Goal: Understand process/instructions: Learn how to perform a task or action

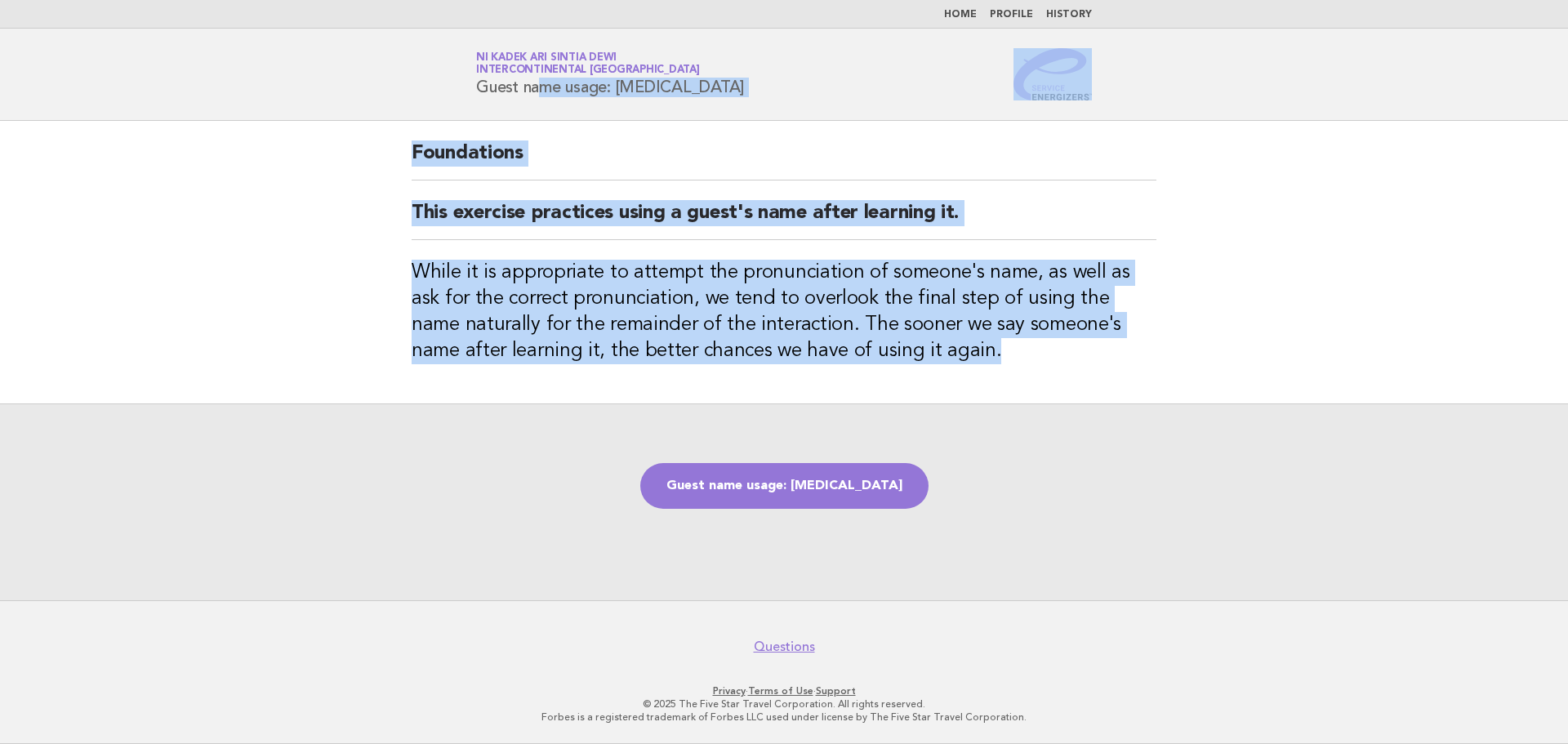
drag, startPoint x: 479, startPoint y: 87, endPoint x: 922, endPoint y: 359, distance: 519.8
click at [922, 359] on body "Home Profile History Service Energizers Ni Kadek Ari Sintia Dewi InterContinent…" at bounding box center [784, 372] width 1568 height 744
copy body "Guest name usage: [MEDICAL_DATA] Foundations This exercise practices using a gu…"
click at [790, 498] on link "Guest name usage: [MEDICAL_DATA]" at bounding box center [784, 485] width 288 height 45
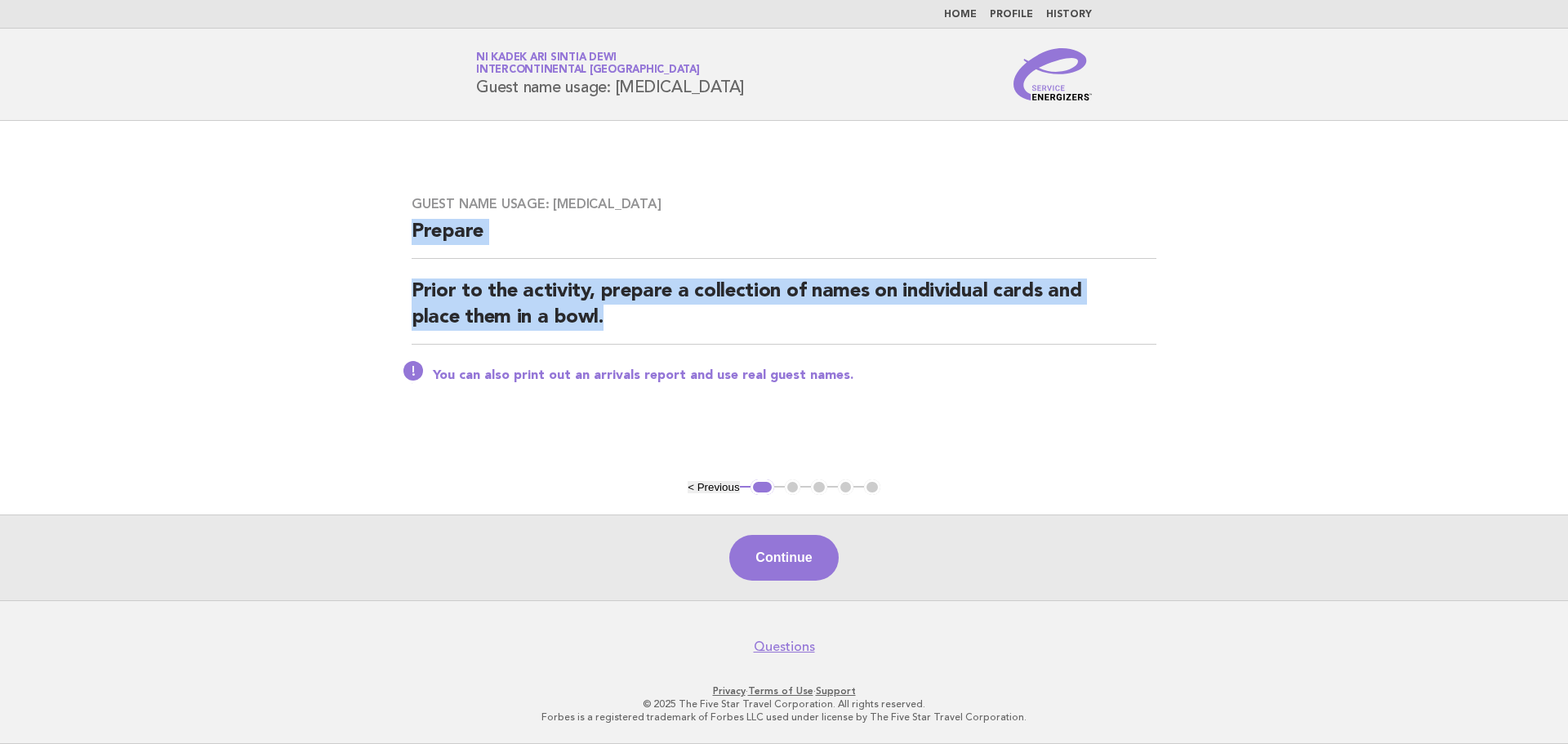
drag, startPoint x: 414, startPoint y: 231, endPoint x: 653, endPoint y: 322, distance: 255.7
click at [653, 322] on div "Guest name usage: Group therapy Prepare Prior to the activity, prepare a collec…" at bounding box center [784, 299] width 784 height 246
click at [264, 305] on main "Guest name usage: Group therapy Prepare Prior to the activity, prepare a collec…" at bounding box center [784, 360] width 1568 height 479
drag, startPoint x: 411, startPoint y: 231, endPoint x: 866, endPoint y: 379, distance: 478.5
click at [866, 379] on div "Guest name usage: Group therapy Prepare Prior to the activity, prepare a collec…" at bounding box center [784, 299] width 784 height 246
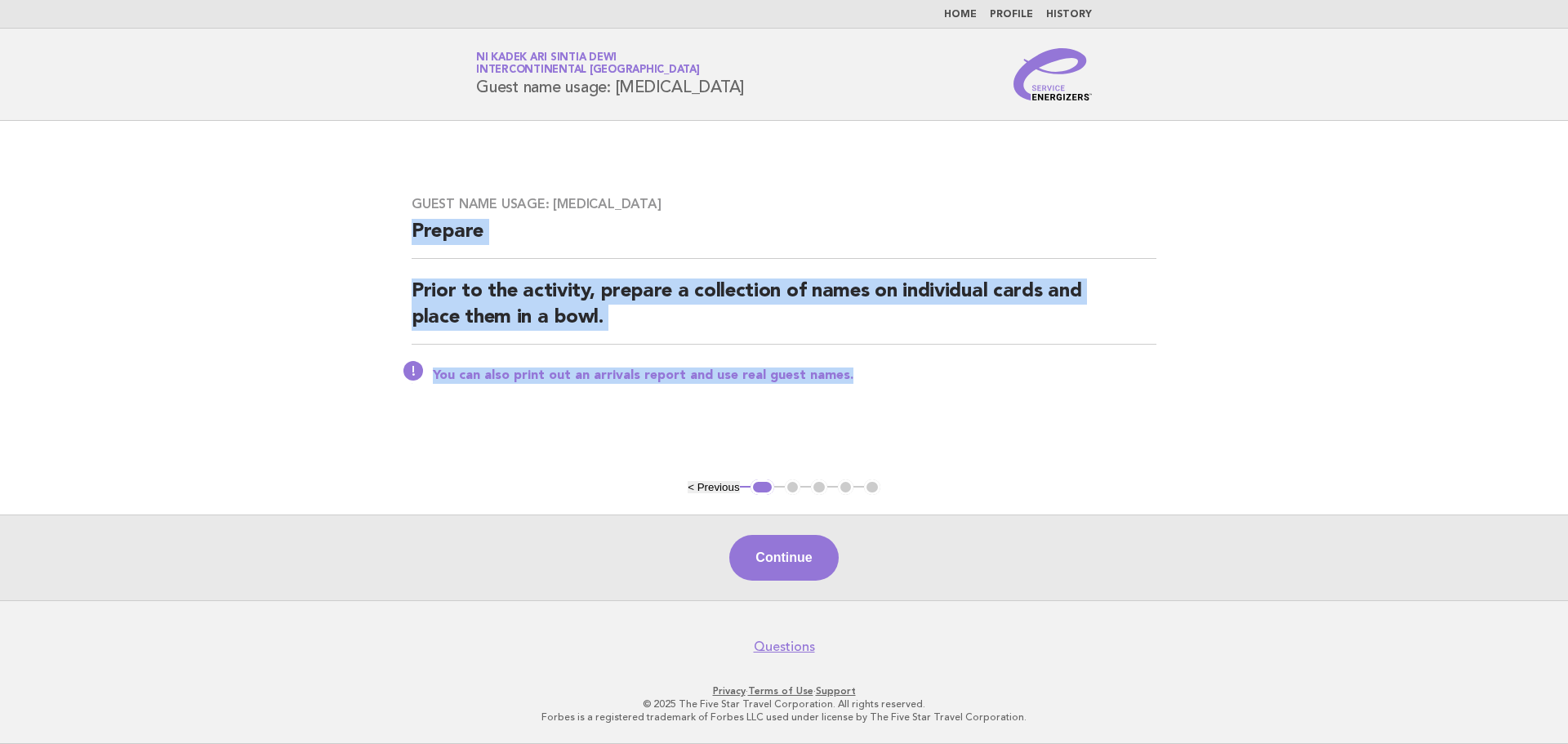
copy div "Prepare Prior to the activity, prepare a collection of names on individual card…"
click at [771, 554] on button "Continue" at bounding box center [783, 557] width 108 height 45
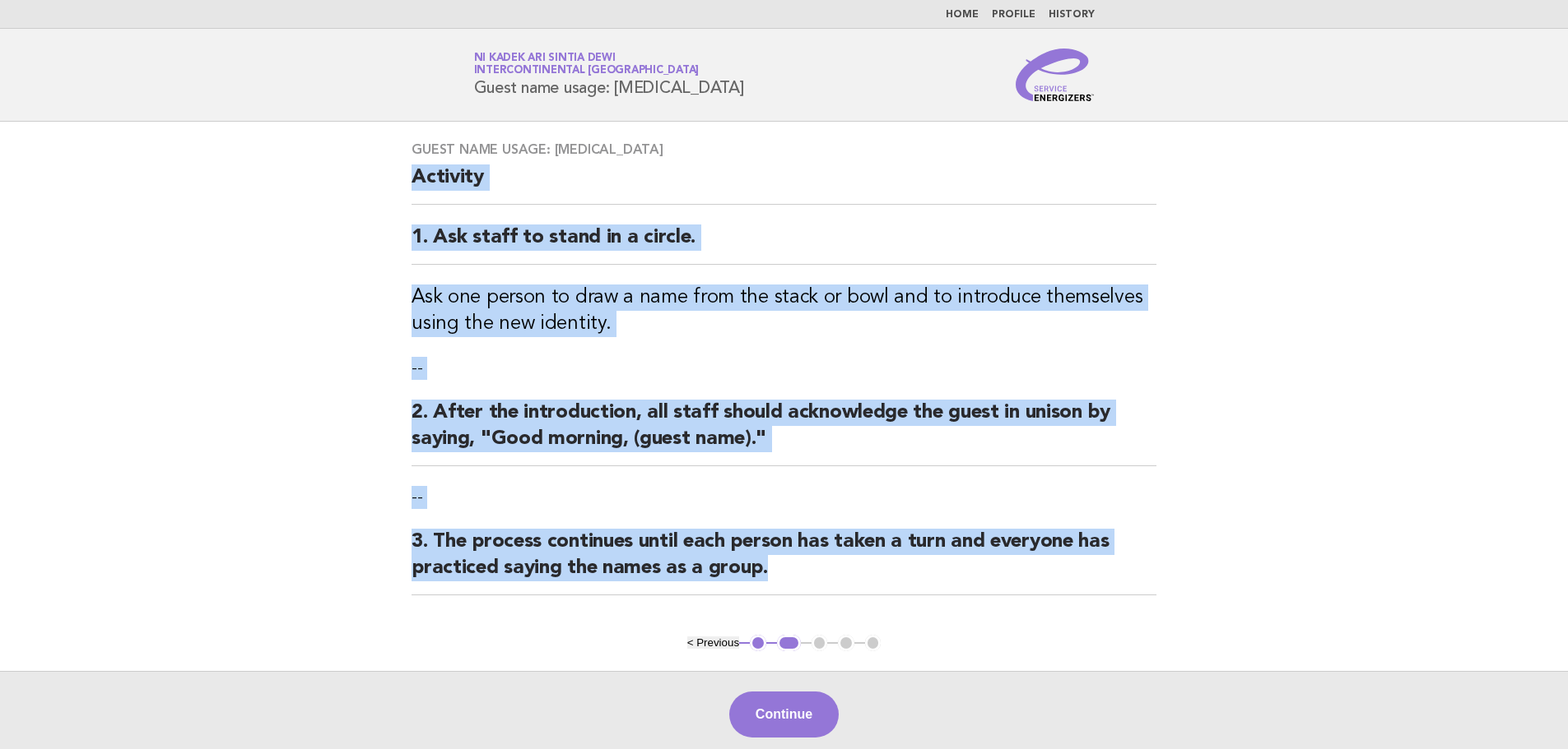
drag, startPoint x: 411, startPoint y: 175, endPoint x: 814, endPoint y: 579, distance: 570.6
click at [814, 579] on div "Guest name usage: Group therapy Activity 1. Ask staff to stand in a circle. Ask…" at bounding box center [784, 378] width 784 height 513
copy div "Activity 1. Ask staff to stand in a circle. Ask one person to draw a name from …"
click at [784, 718] on button "Continue" at bounding box center [784, 714] width 109 height 46
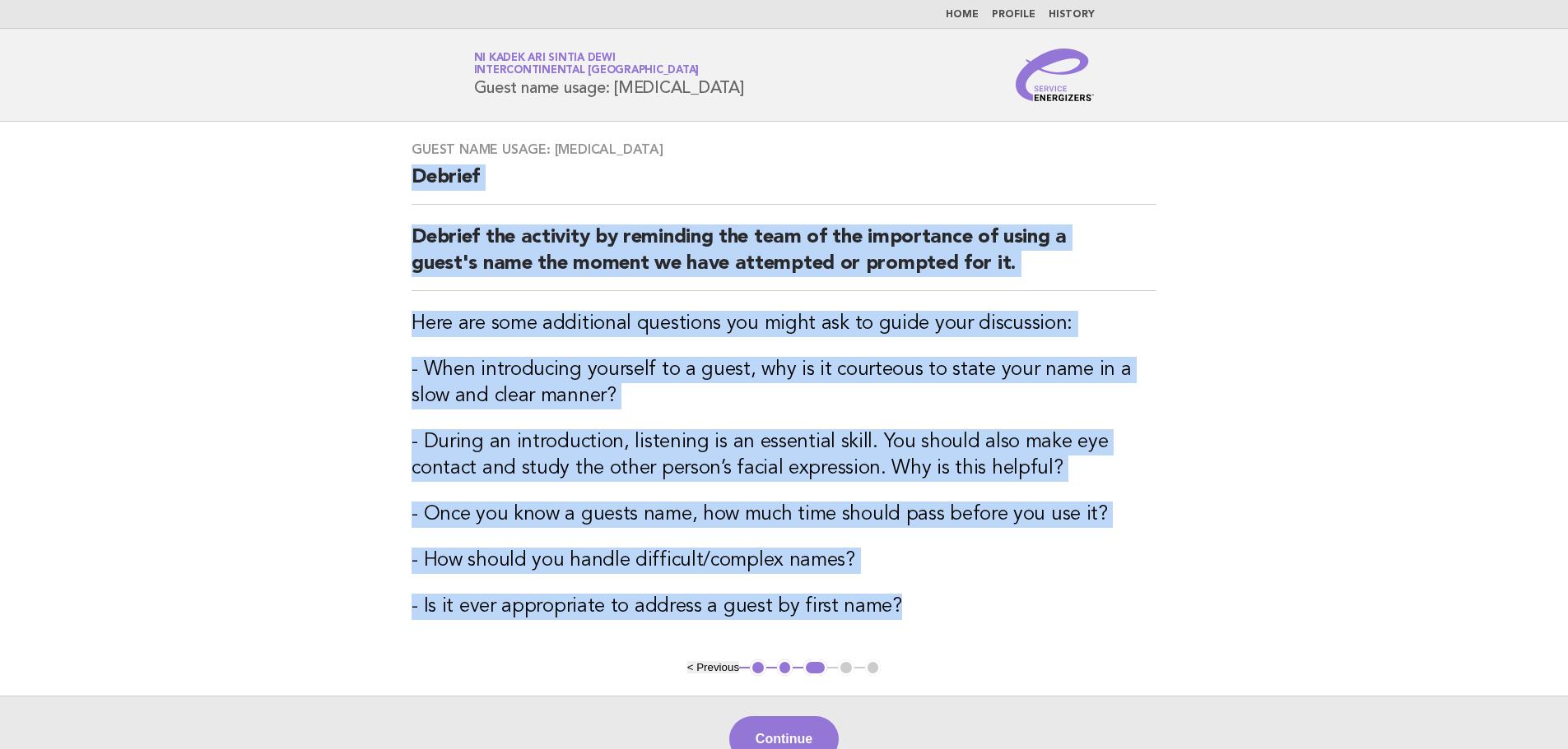
drag, startPoint x: 409, startPoint y: 174, endPoint x: 907, endPoint y: 599, distance: 654.7
click at [907, 599] on div "Guest name usage: Group therapy Debrief Debrief the activity by reminding the t…" at bounding box center [784, 390] width 784 height 538
copy div "Debrief Debrief the activity by reminding the team of the importance of using a…"
click at [771, 734] on button "Continue" at bounding box center [784, 739] width 109 height 46
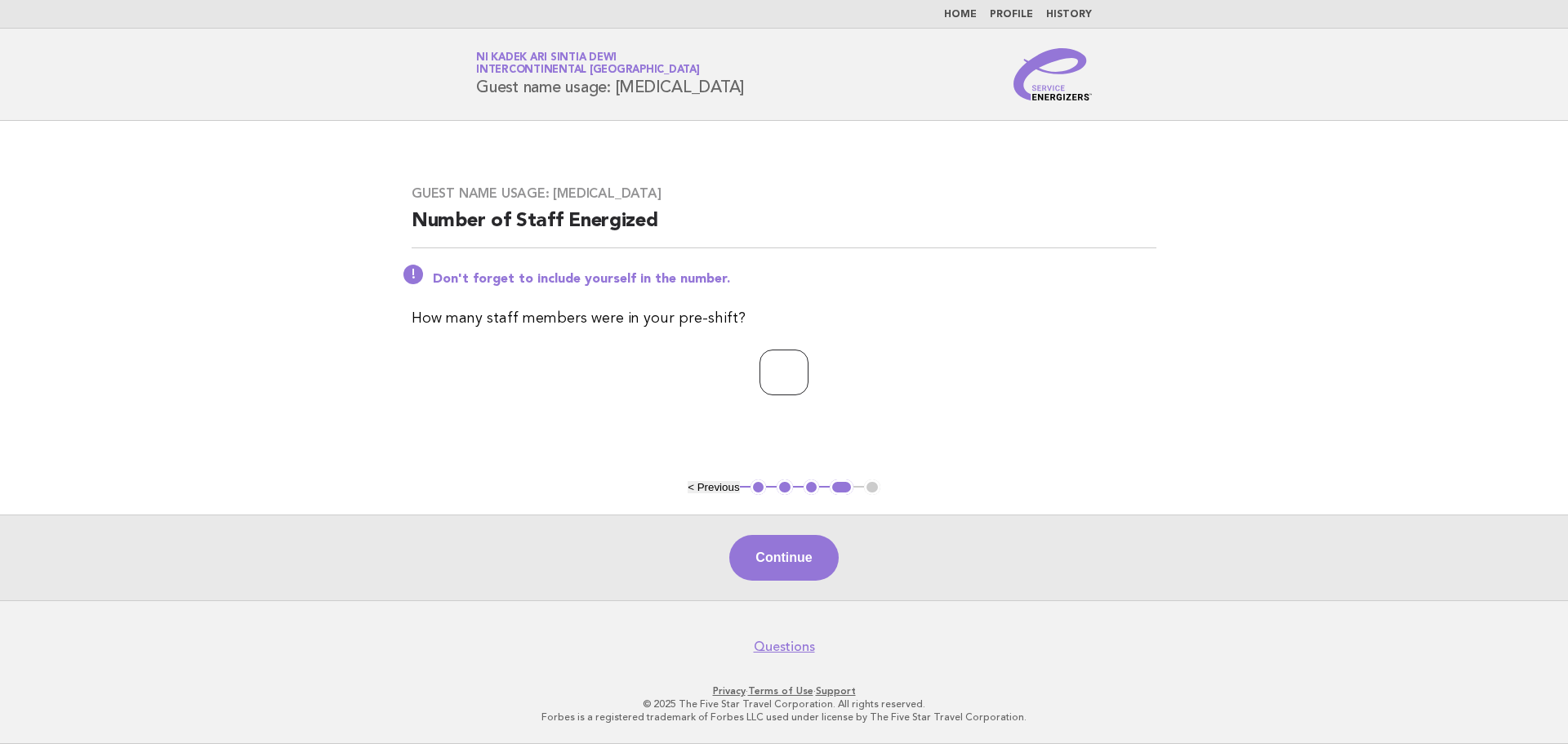
click at [808, 364] on input "*" at bounding box center [784, 372] width 49 height 45
type input "**"
click at [808, 559] on button "Continue" at bounding box center [783, 557] width 108 height 45
